Goal: Task Accomplishment & Management: Complete application form

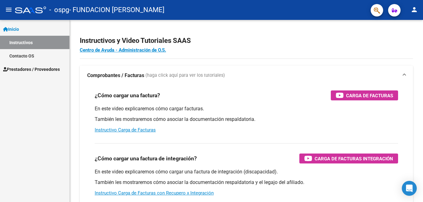
click at [23, 68] on span "Prestadores / Proveedores" at bounding box center [31, 69] width 57 height 7
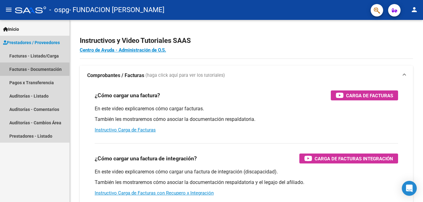
click at [26, 68] on link "Facturas - Documentación" at bounding box center [34, 69] width 69 height 13
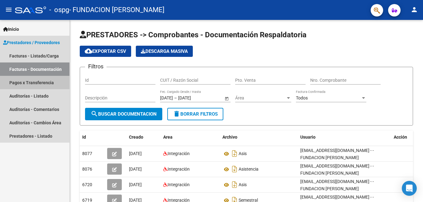
click at [47, 82] on link "Pagos x Transferencia" at bounding box center [34, 82] width 69 height 13
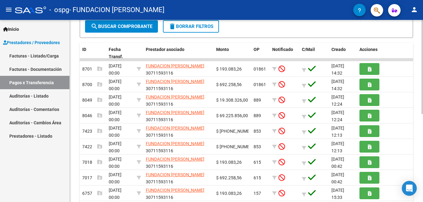
scroll to position [124, 0]
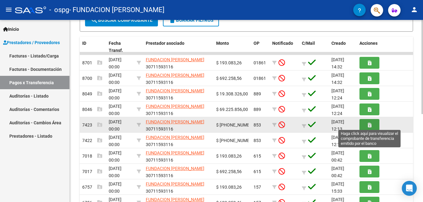
click at [367, 126] on icon "button" at bounding box center [368, 125] width 3 height 5
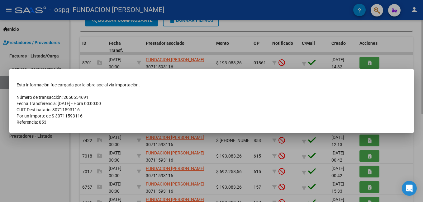
click at [367, 126] on mat-dialog-container "Esta información fue cargada por la obra social vía importación. Número de tran…" at bounding box center [211, 100] width 405 height 63
click at [67, 151] on div at bounding box center [211, 101] width 423 height 202
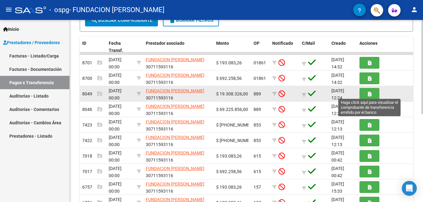
click at [364, 92] on button "button" at bounding box center [369, 94] width 20 height 12
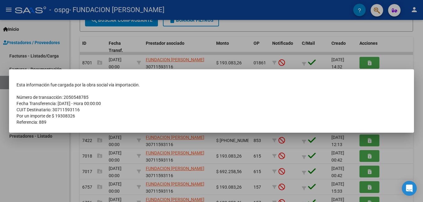
click at [24, 163] on div at bounding box center [211, 101] width 423 height 202
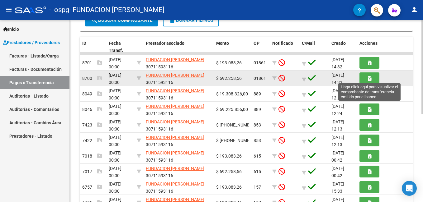
click at [368, 79] on icon "button" at bounding box center [368, 78] width 3 height 5
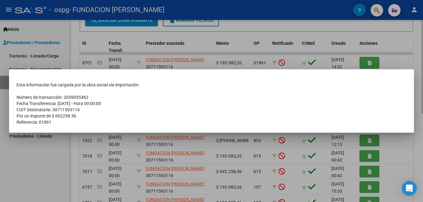
click at [368, 79] on mat-dialog-content "Esta información fue cargada por la obra social vía importación. Número de tran…" at bounding box center [211, 101] width 405 height 49
click at [401, 56] on div at bounding box center [211, 101] width 423 height 202
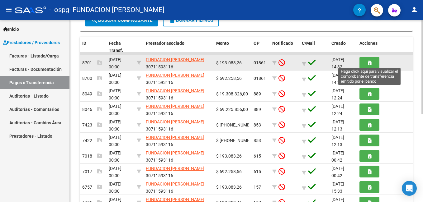
click at [374, 65] on button "button" at bounding box center [369, 63] width 20 height 12
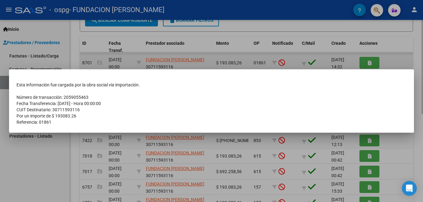
click at [374, 65] on div at bounding box center [211, 101] width 423 height 202
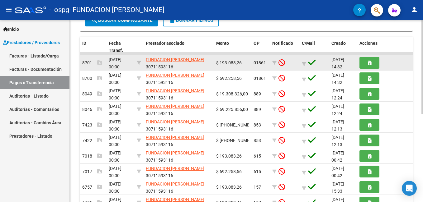
click at [395, 59] on div at bounding box center [384, 63] width 51 height 12
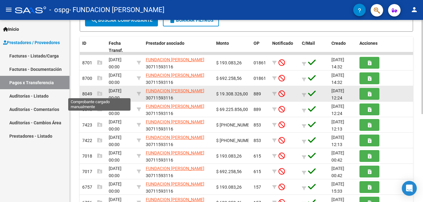
click at [100, 93] on icon at bounding box center [99, 93] width 5 height 5
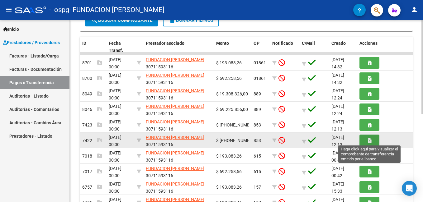
click at [367, 139] on button "button" at bounding box center [369, 141] width 20 height 12
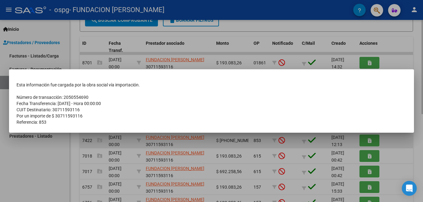
click at [367, 139] on div at bounding box center [211, 101] width 423 height 202
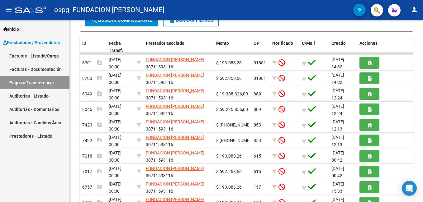
click at [26, 180] on div "Inicio Instructivos Contacto OS Prestadores / Proveedores Facturas - Listado/Ca…" at bounding box center [34, 111] width 69 height 182
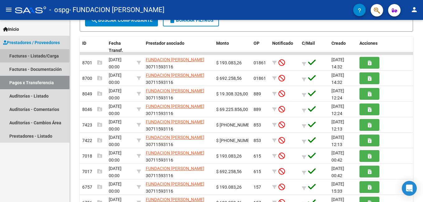
click at [26, 55] on link "Facturas - Listado/Carga" at bounding box center [34, 55] width 69 height 13
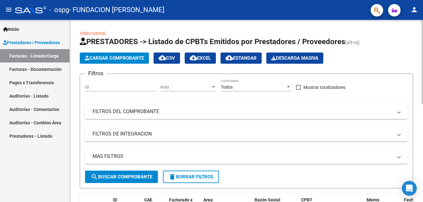
click at [104, 51] on app-list-header "PRESTADORES -> Listado de CPBTs Emitidos por Prestadores / Proveedores (alt+q) …" at bounding box center [246, 113] width 333 height 152
click at [108, 59] on span "Cargar Comprobante" at bounding box center [114, 58] width 59 height 6
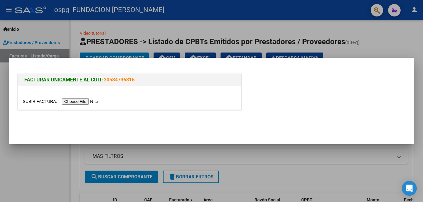
click at [73, 101] on input "file" at bounding box center [62, 101] width 79 height 7
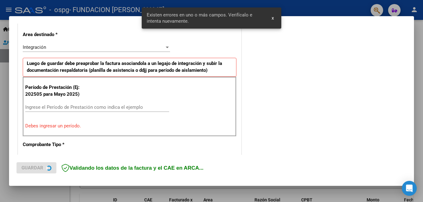
scroll to position [151, 0]
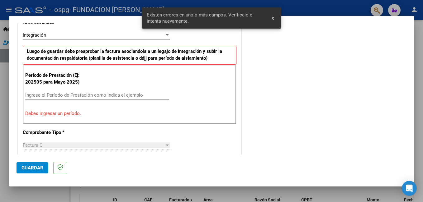
click at [80, 97] on input "Ingrese el Período de Prestación como indica el ejemplo" at bounding box center [97, 95] width 144 height 6
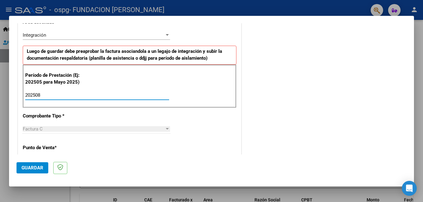
type input "202508"
click at [131, 164] on mat-dialog-actions "Guardar" at bounding box center [211, 167] width 390 height 25
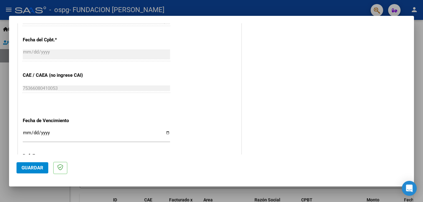
scroll to position [369, 0]
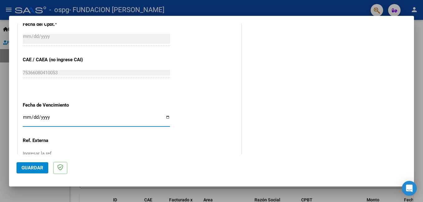
click at [165, 118] on input "Ingresar la fecha" at bounding box center [96, 120] width 147 height 10
type input "[DATE]"
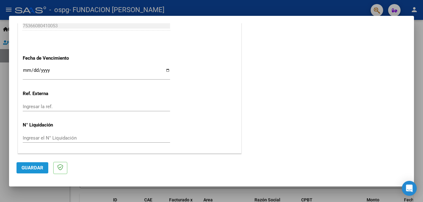
click at [37, 166] on span "Guardar" at bounding box center [32, 168] width 22 height 6
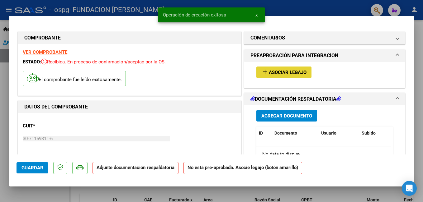
click at [272, 72] on span "Asociar Legajo" at bounding box center [288, 73] width 38 height 6
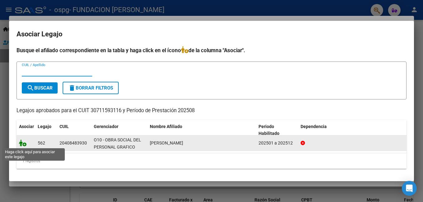
click at [23, 141] on icon at bounding box center [22, 143] width 7 height 7
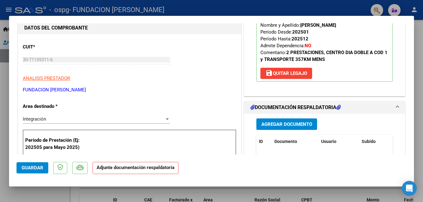
scroll to position [93, 0]
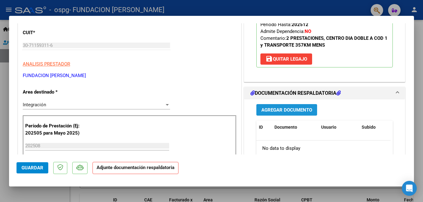
click at [284, 108] on span "Agregar Documento" at bounding box center [286, 110] width 51 height 6
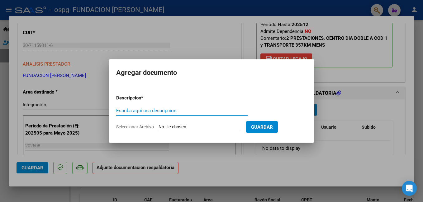
click at [174, 108] on input "Escriba aquí una descripcion" at bounding box center [181, 111] width 131 height 6
type input "ASIS CD AGOS"
click at [177, 123] on form "Descripcion * ASIS CD AGOS Escriba aquí una descripcion Seleccionar Archivo Gua…" at bounding box center [211, 112] width 190 height 45
click at [136, 127] on span "Seleccionar Archivo" at bounding box center [135, 126] width 38 height 5
click at [158, 127] on input "Seleccionar Archivo" at bounding box center [199, 127] width 82 height 6
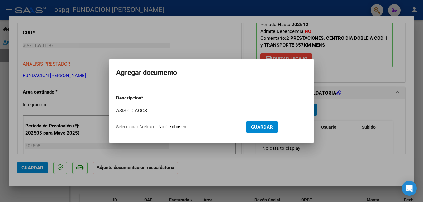
type input "C:\fakepath\asis agos 25 cd.pdf"
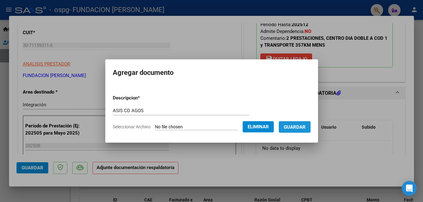
click at [294, 128] on span "Guardar" at bounding box center [294, 127] width 22 height 6
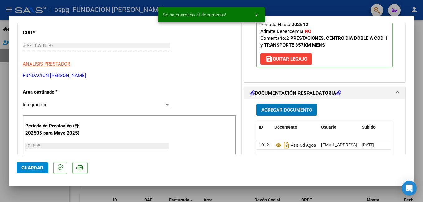
click at [36, 169] on span "Guardar" at bounding box center [32, 168] width 22 height 6
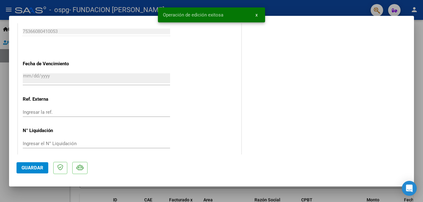
scroll to position [425, 0]
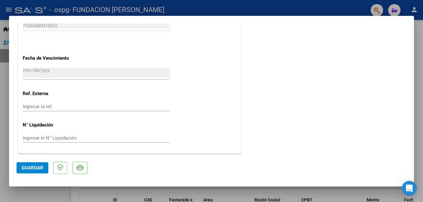
click at [42, 191] on div at bounding box center [211, 101] width 423 height 202
type input "$ 0,00"
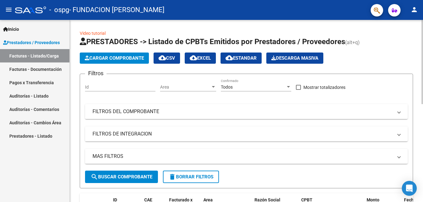
click at [112, 60] on span "Cargar Comprobante" at bounding box center [114, 58] width 59 height 6
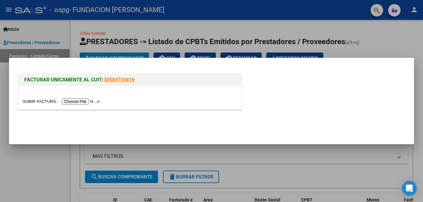
click at [76, 101] on input "file" at bounding box center [62, 101] width 79 height 7
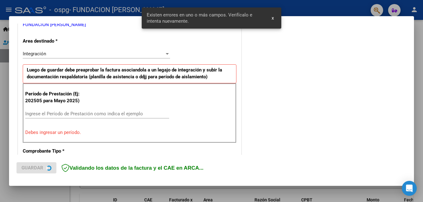
scroll to position [139, 0]
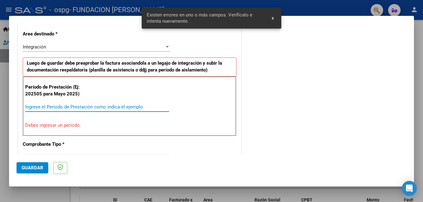
click at [109, 108] on input "Ingrese el Período de Prestación como indica el ejemplo" at bounding box center [97, 107] width 144 height 6
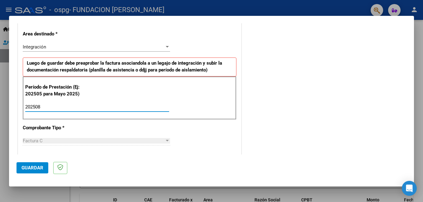
type input "202508"
click at [118, 157] on mat-dialog-actions "Guardar" at bounding box center [211, 167] width 390 height 25
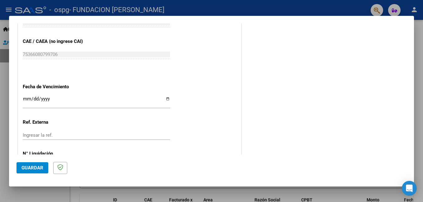
scroll to position [388, 0]
click at [75, 96] on input "Ingresar la fecha" at bounding box center [96, 101] width 147 height 10
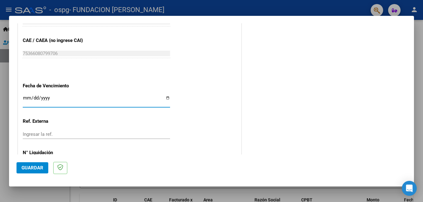
click at [165, 96] on input "Ingresar la fecha" at bounding box center [96, 101] width 147 height 10
type input "[DATE]"
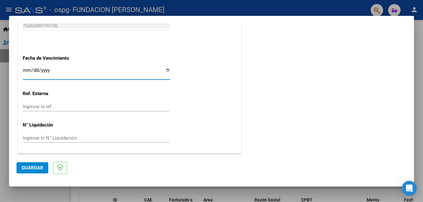
click at [28, 168] on span "Guardar" at bounding box center [32, 168] width 22 height 6
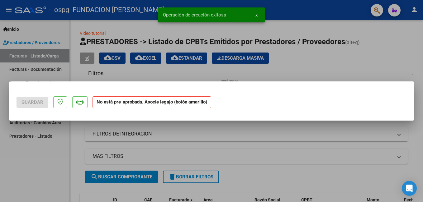
scroll to position [0, 0]
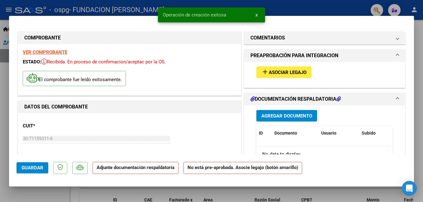
click at [287, 66] on div "add Asociar Legajo" at bounding box center [324, 72] width 146 height 21
click at [286, 70] on span "Asociar Legajo" at bounding box center [288, 73] width 38 height 6
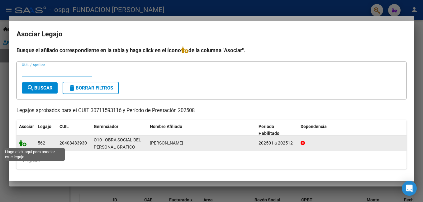
click at [22, 143] on icon at bounding box center [22, 143] width 7 height 7
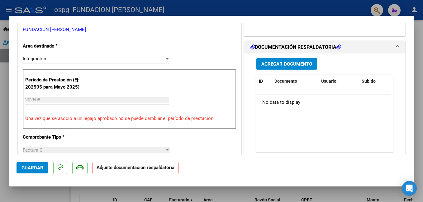
scroll to position [93, 0]
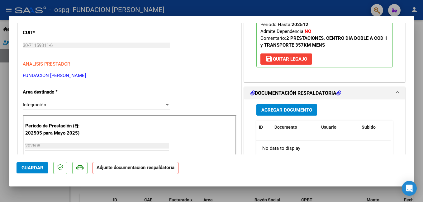
click at [292, 108] on span "Agregar Documento" at bounding box center [286, 110] width 51 height 6
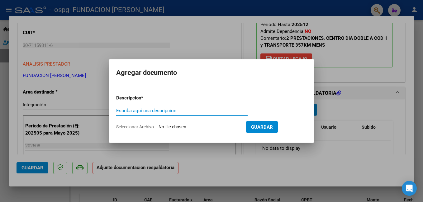
click at [177, 125] on input "Seleccionar Archivo" at bounding box center [199, 127] width 82 height 6
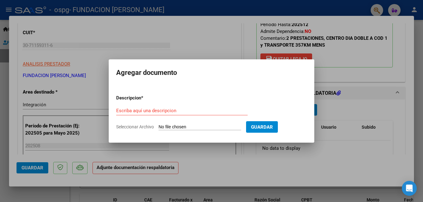
type input "C:\fakepath\asis tr agos 25.pdf"
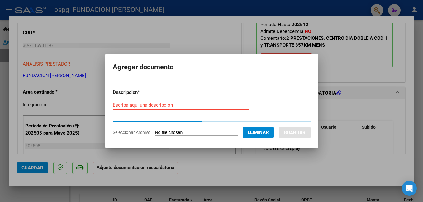
click at [132, 102] on div "Escriba aquí una descripcion" at bounding box center [181, 105] width 136 height 9
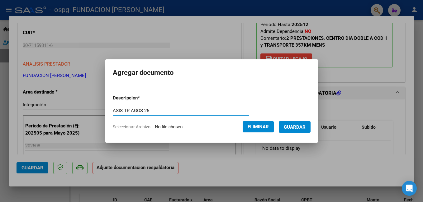
type input "ASIS TR AGOS 25"
click at [299, 129] on span "Guardar" at bounding box center [294, 127] width 22 height 6
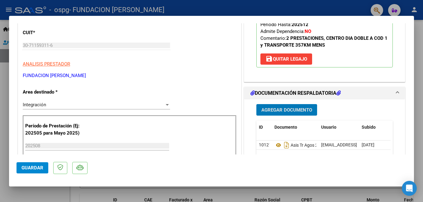
click at [39, 164] on button "Guardar" at bounding box center [32, 167] width 32 height 11
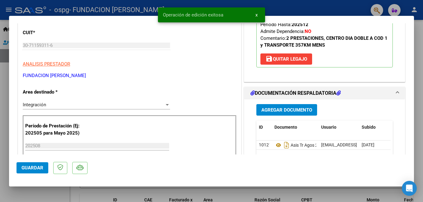
click at [257, 13] on span "x" at bounding box center [256, 15] width 2 height 6
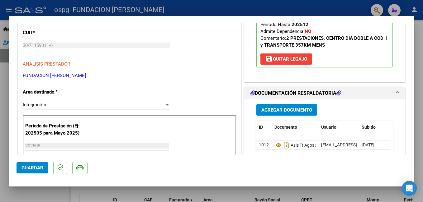
click at [34, 166] on span "Guardar" at bounding box center [32, 168] width 22 height 6
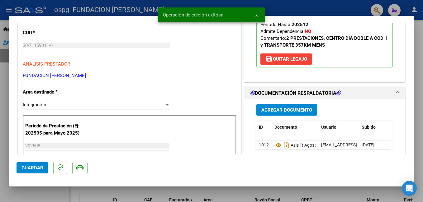
click at [29, 194] on div at bounding box center [211, 101] width 423 height 202
